Goal: Find specific page/section: Find specific page/section

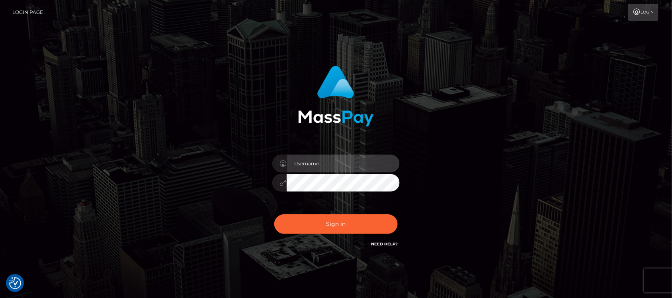
type input "hello.feetfinder"
click at [355, 166] on input "hello.feetfinder" at bounding box center [342, 163] width 113 height 18
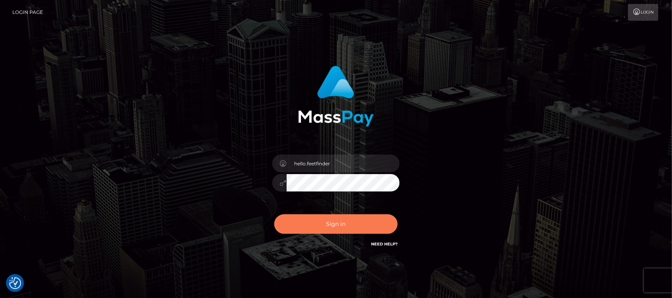
click at [360, 223] on button "Sign in" at bounding box center [335, 223] width 123 height 19
type input "hello.feetfinder"
click at [363, 222] on button "Sign in" at bounding box center [335, 223] width 123 height 19
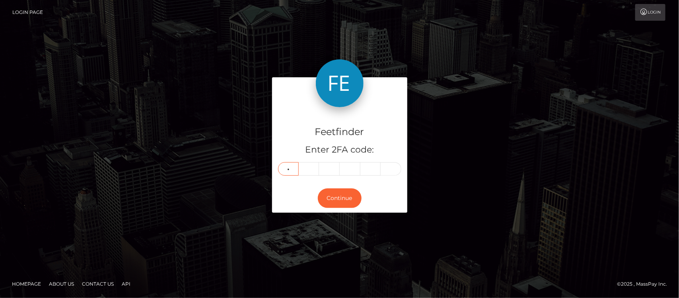
type input "5"
type input "4"
type input "7"
type input "9"
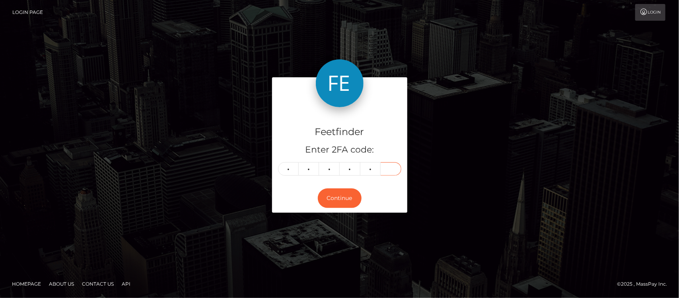
type input "0"
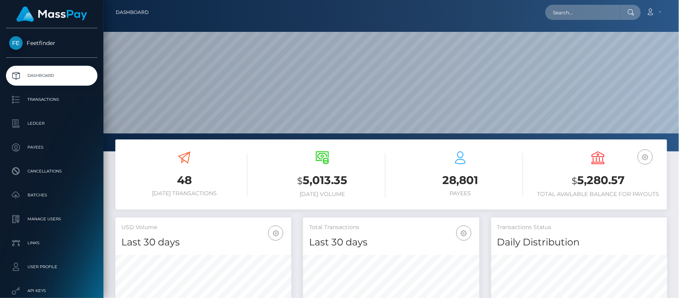
scroll to position [140, 176]
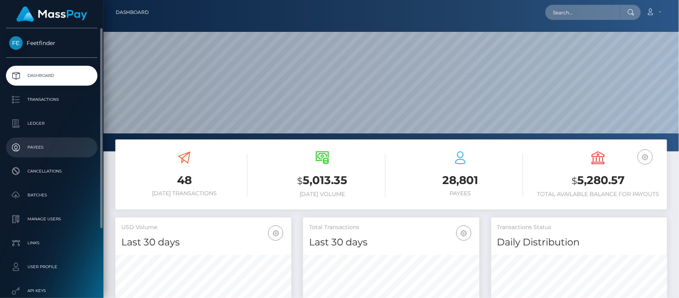
click at [48, 144] on p "Payees" at bounding box center [51, 147] width 85 height 12
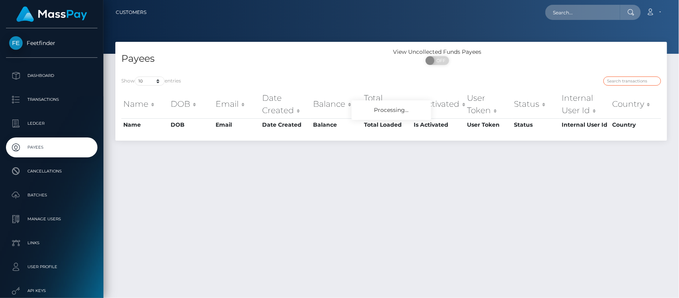
click at [627, 80] on input "search" at bounding box center [633, 80] width 58 height 9
paste input "7ce0f08a-31ce-11f0-9652-02c4b4fc7cc9"
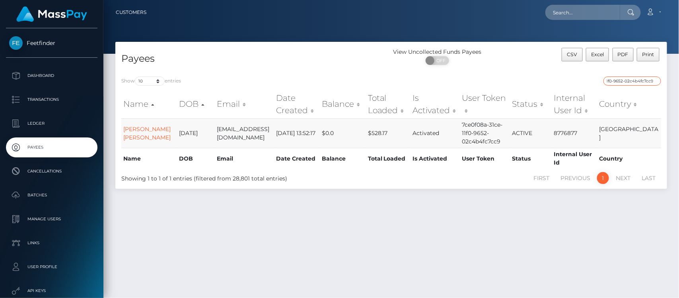
type input "7ce0f08a-31ce-11f0-9652-02c4b4fc7cc9"
click at [138, 129] on td "Angella Vigneault Vlassopoulos" at bounding box center [149, 132] width 56 height 29
click at [136, 135] on link "Angella Vigneault Vlassopoulos" at bounding box center [146, 133] width 47 height 16
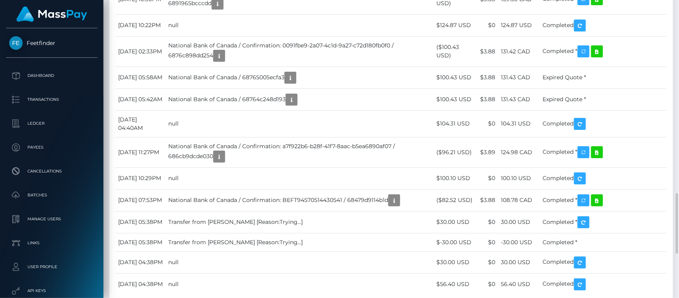
scroll to position [95, 176]
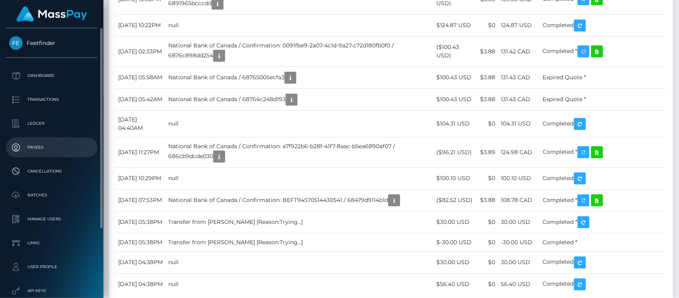
click at [40, 146] on p "Payees" at bounding box center [51, 147] width 85 height 12
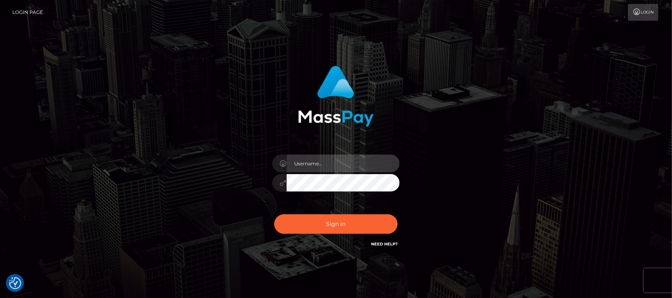
type input "hello.feetfinder"
drag, startPoint x: 343, startPoint y: 160, endPoint x: 355, endPoint y: 164, distance: 12.7
click at [345, 160] on input "hello.feetfinder" at bounding box center [342, 163] width 113 height 18
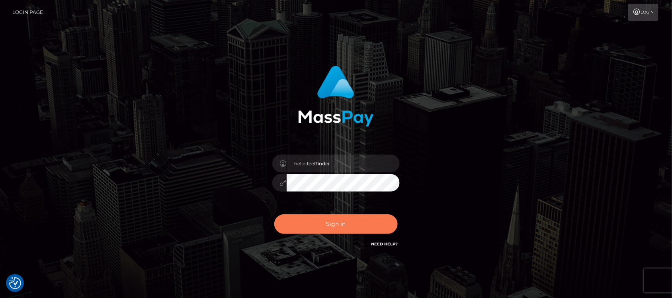
click at [339, 217] on button "Sign in" at bounding box center [335, 223] width 123 height 19
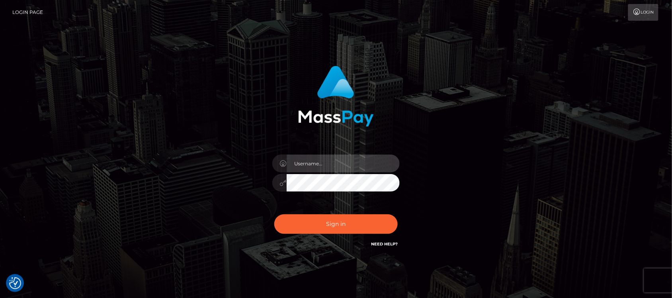
type input "hello.feetfinder"
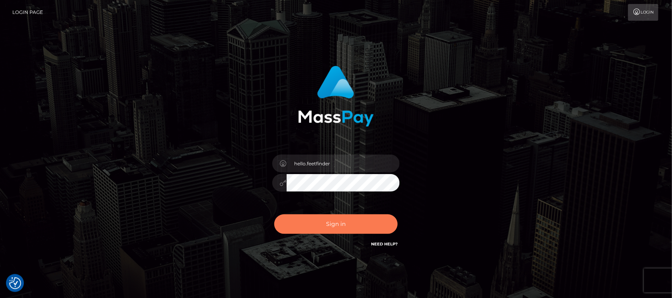
click at [348, 228] on button "Sign in" at bounding box center [335, 223] width 123 height 19
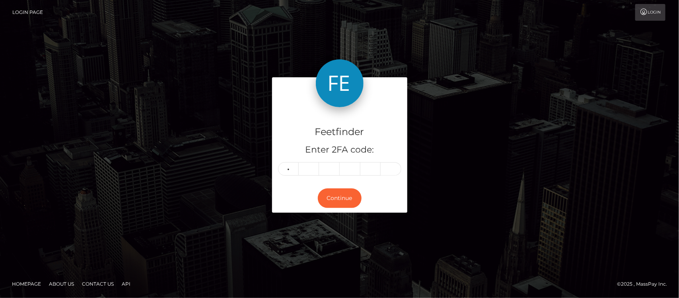
type input "2"
type input "5"
type input "7"
type input "1"
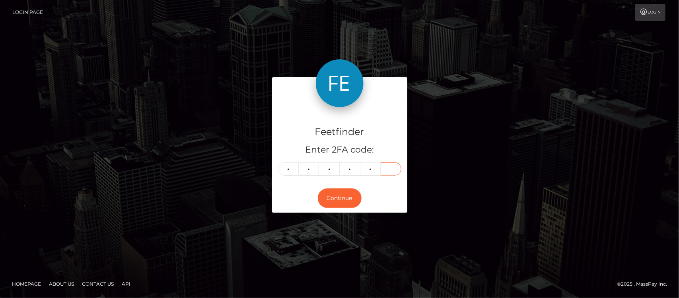
type input "7"
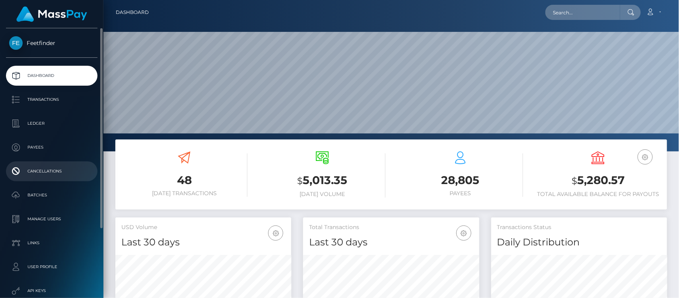
scroll to position [140, 176]
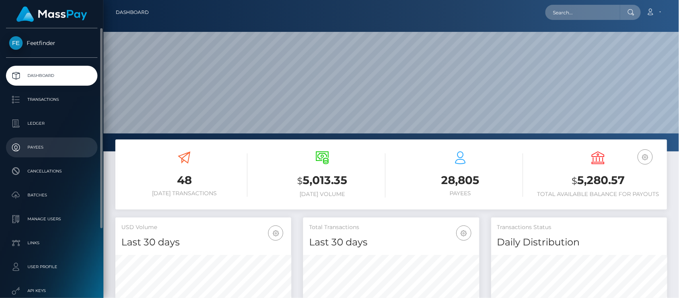
click at [53, 144] on p "Payees" at bounding box center [51, 147] width 85 height 12
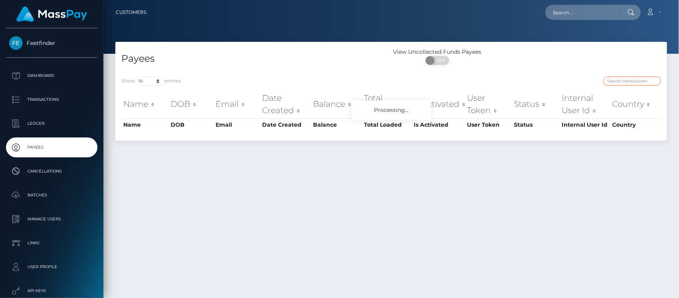
click at [627, 80] on input "search" at bounding box center [633, 80] width 58 height 9
paste input "0c88e396-8b5c-11f0-bd85-0694aced620b"
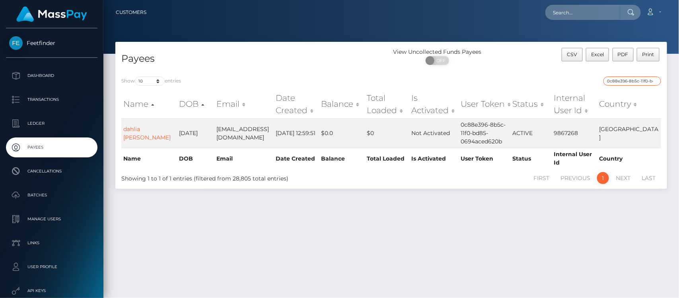
click at [631, 82] on input "0c88e396-8b5c-11f0-bd85-0694aced620b" at bounding box center [633, 80] width 58 height 9
paste input "6c11f8cd-7524-11f0-9703-0266f44cc279"
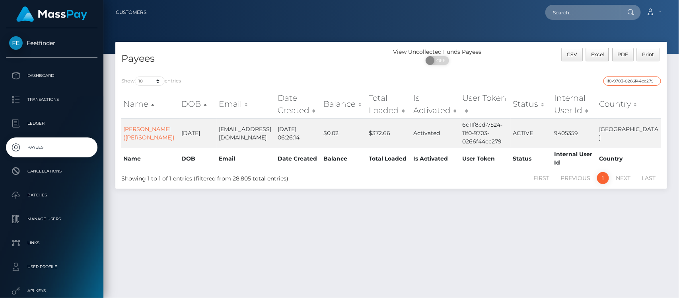
type input "6c11f8cd-7524-11f0-9703-0266f44cc279"
click at [630, 82] on input "6c11f8cd-7524-11f0-9703-0266f44cc279" at bounding box center [633, 80] width 58 height 9
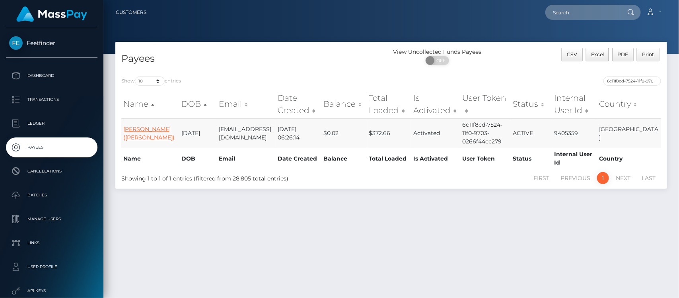
click at [137, 134] on link "Loreta Kokstiene (Wise)" at bounding box center [148, 133] width 51 height 16
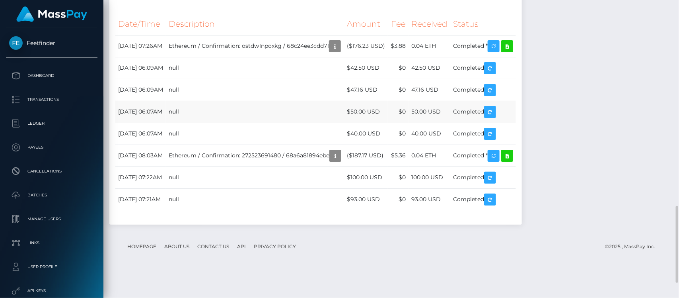
scroll to position [854, 0]
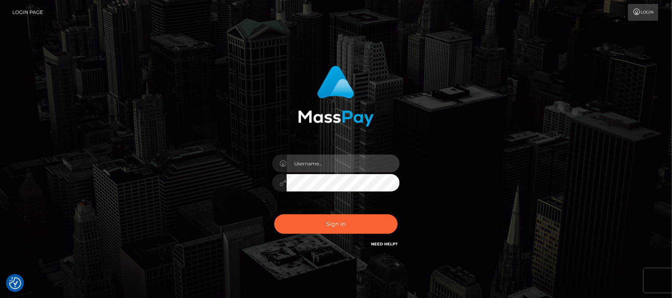
type input "hello.feetfinder"
click at [347, 168] on input "hello.feetfinder" at bounding box center [342, 163] width 113 height 18
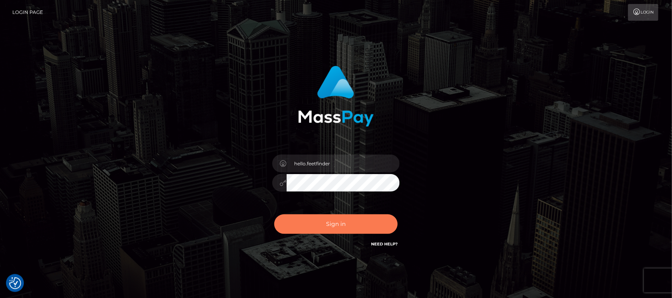
click at [349, 221] on button "Sign in" at bounding box center [335, 223] width 123 height 19
type input "hello.feetfinder"
click at [346, 223] on button "Sign in" at bounding box center [335, 223] width 123 height 19
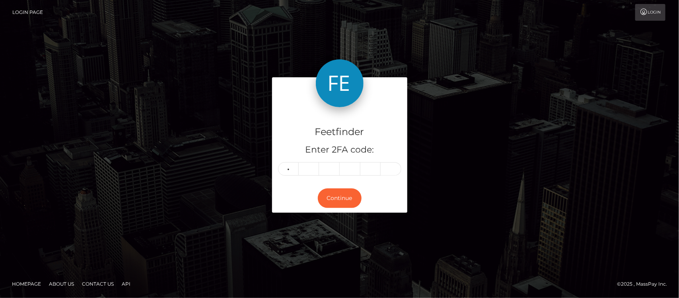
type input "7"
type input "6"
type input "9"
type input "2"
type input "9"
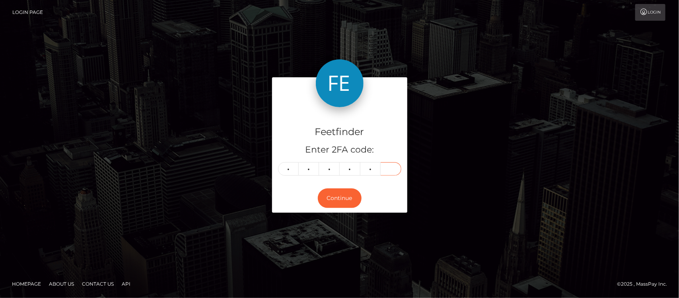
type input "0"
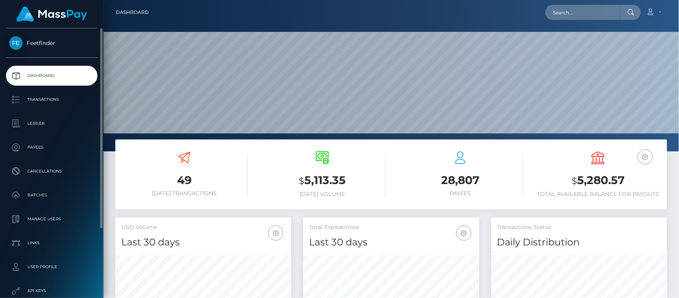
scroll to position [140, 176]
click at [47, 142] on p "Payees" at bounding box center [51, 147] width 85 height 12
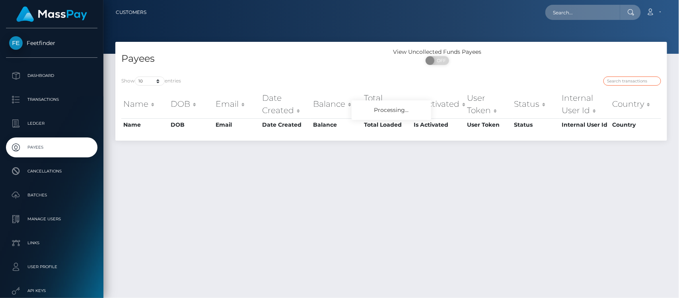
click at [645, 84] on input "search" at bounding box center [633, 80] width 58 height 9
paste input "477e97c5-7f3f-11f0-8023-0266f44cc279"
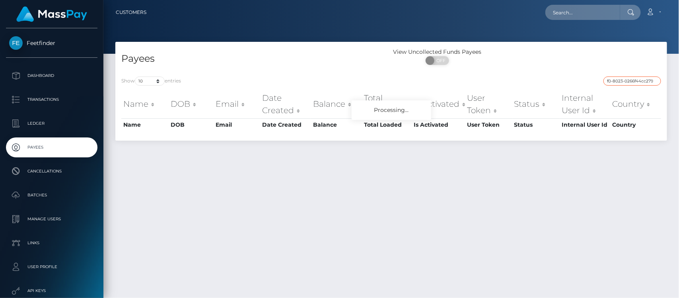
type input "477e97c5-7f3f-11f0-8023-0266f44cc279"
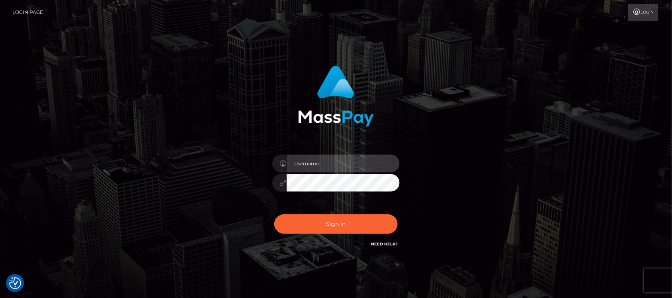
type input "hello.feetfinder"
click at [532, 210] on div "hello.feetfinder Sign in" at bounding box center [336, 161] width 454 height 203
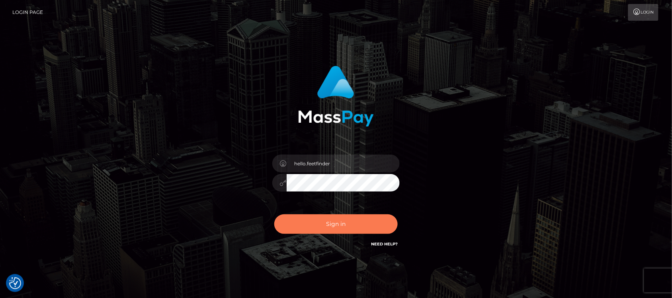
click at [347, 217] on button "Sign in" at bounding box center [335, 223] width 123 height 19
type input "hello.feetfinder"
click at [358, 224] on button "Sign in" at bounding box center [335, 223] width 123 height 19
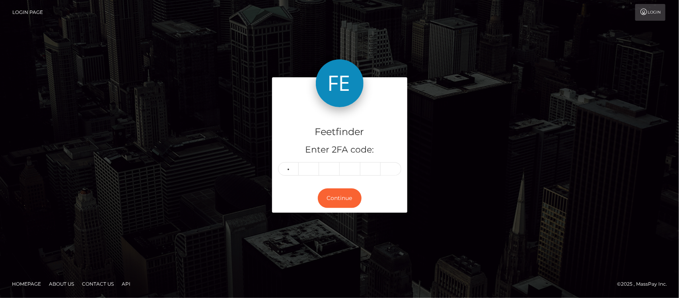
type input "1"
type input "0"
type input "2"
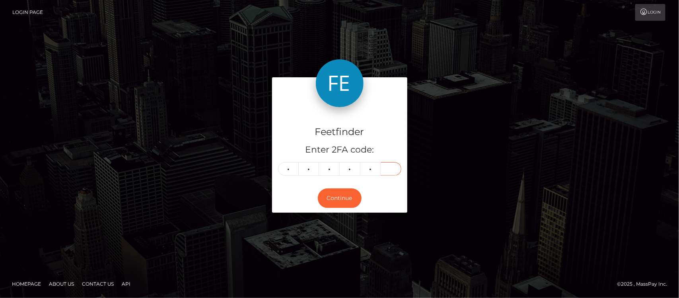
type input "9"
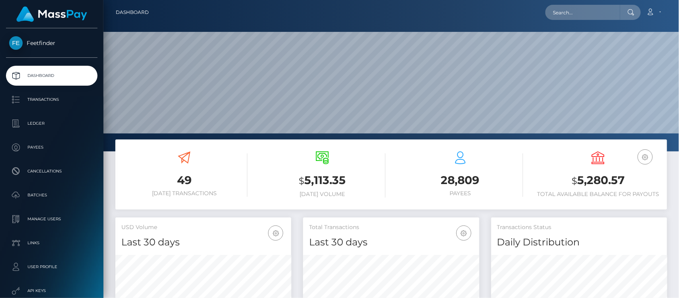
scroll to position [140, 176]
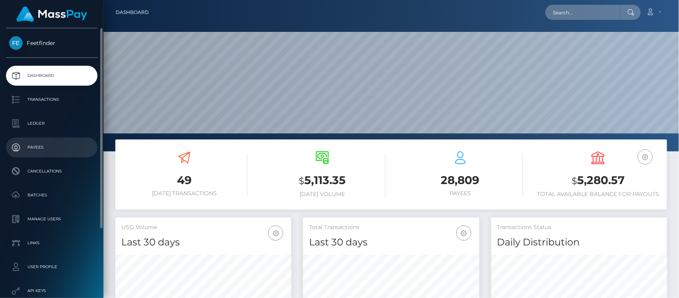
click at [30, 147] on p "Payees" at bounding box center [51, 147] width 85 height 12
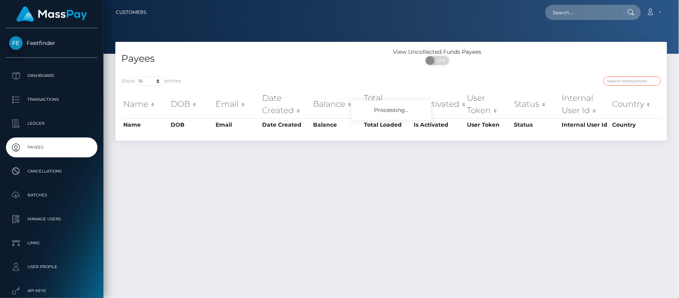
click at [631, 80] on input "search" at bounding box center [633, 80] width 58 height 9
paste input "0c88e396-8b5c-11f0-bd85-0694aced620b"
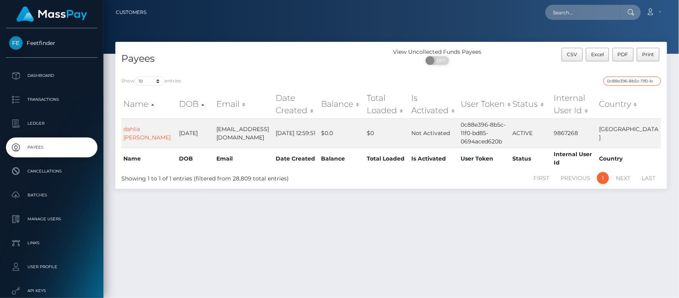
click at [639, 82] on input "0c88e396-8b5c-11f0-bd85-0694aced620b" at bounding box center [633, 80] width 58 height 9
paste input "5c55951c-8f3d"
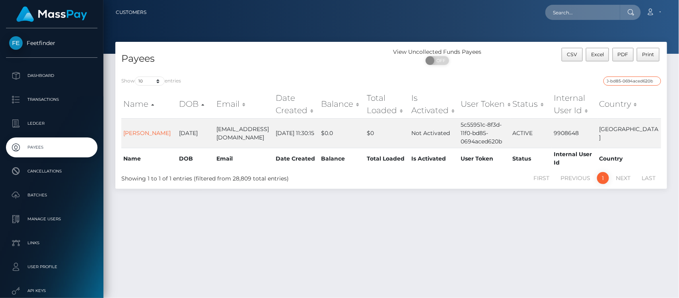
type input "5c55951c-8f3d-11f0-bd85-0694aced620b"
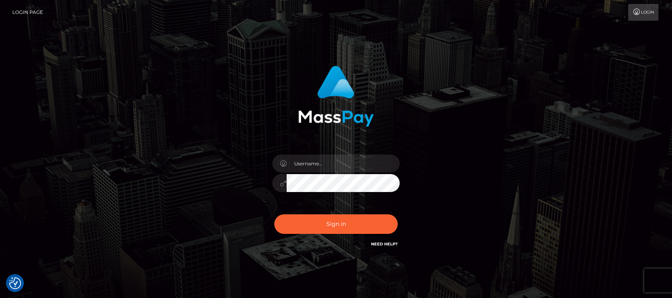
checkbox input "true"
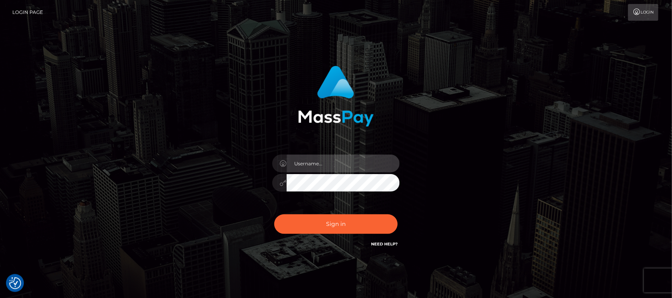
type input "hello.feetfinder"
click at [355, 163] on input "hello.feetfinder" at bounding box center [342, 163] width 113 height 18
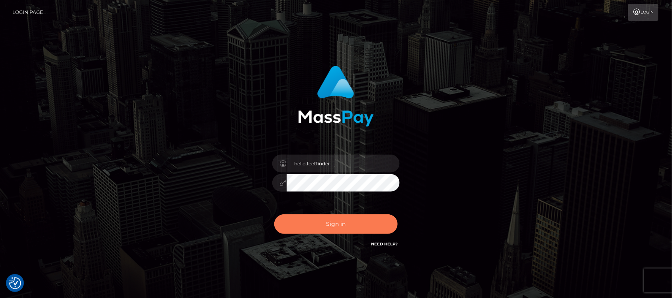
click at [351, 224] on button "Sign in" at bounding box center [335, 223] width 123 height 19
type input "hello.feetfinder"
click at [339, 222] on button "Sign in" at bounding box center [335, 223] width 123 height 19
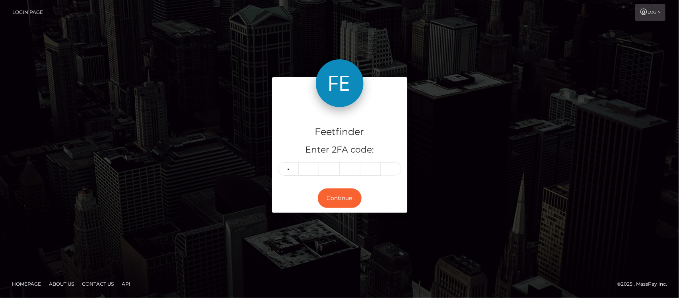
type input "2"
type input "9"
type input "2"
type input "7"
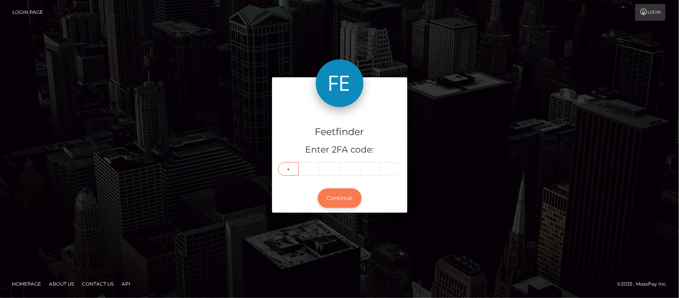
type input "6"
type input "5"
type input "8"
type input "2"
type input "7"
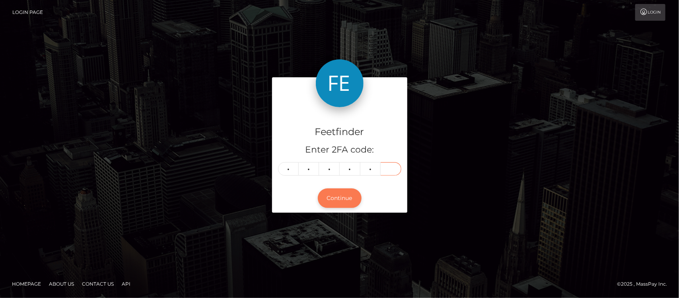
type input "7"
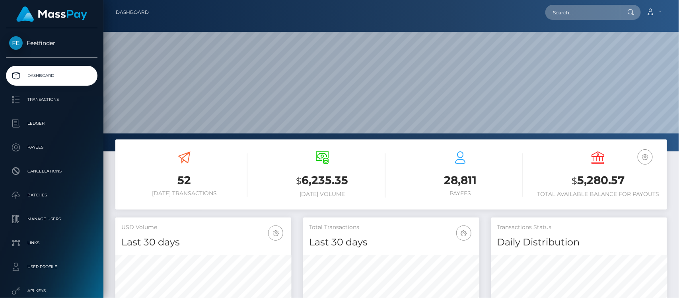
scroll to position [140, 176]
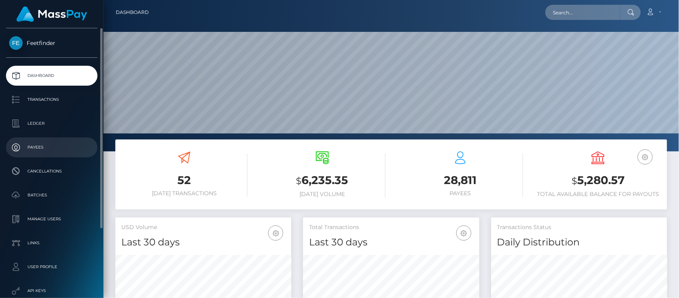
click at [39, 150] on p "Payees" at bounding box center [51, 147] width 85 height 12
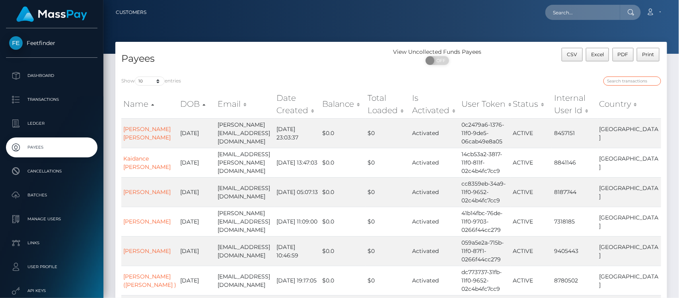
click at [629, 79] on input "search" at bounding box center [633, 80] width 58 height 9
paste input "331dccaa-371d-11f0-811f-02c4b4fc7cc9"
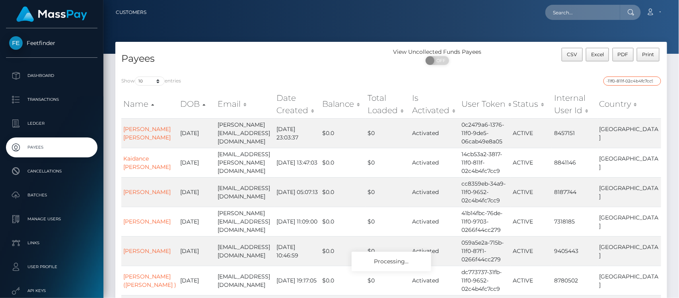
type input "331dccaa-371d-11f0-811f-02c4b4fc7cc9"
